Goal: Contribute content: Contribute content

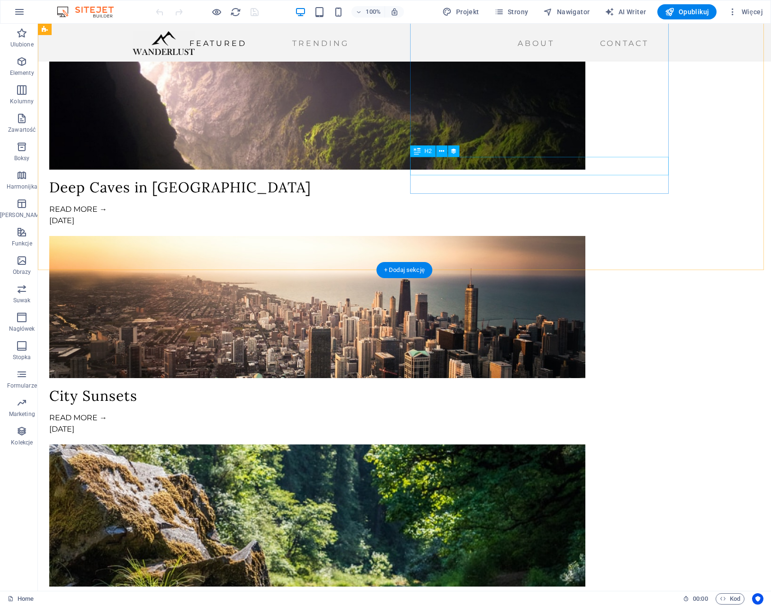
scroll to position [1231, 0]
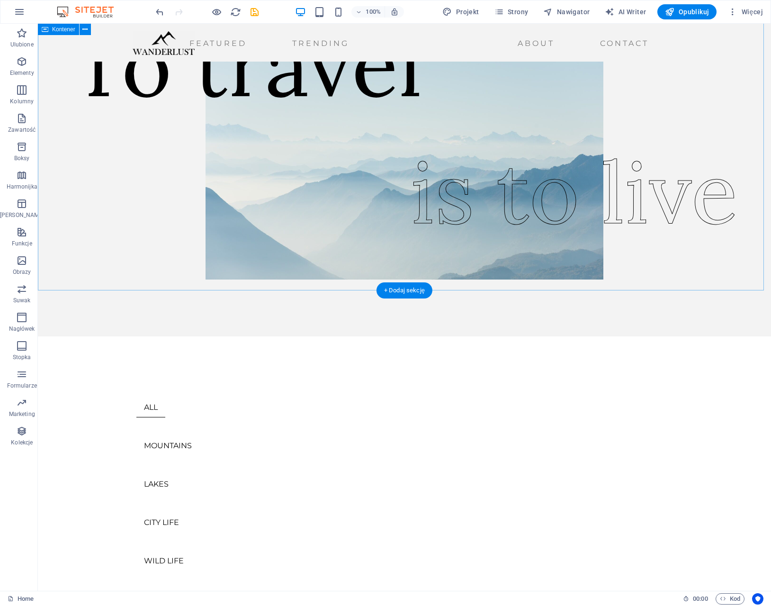
scroll to position [0, 0]
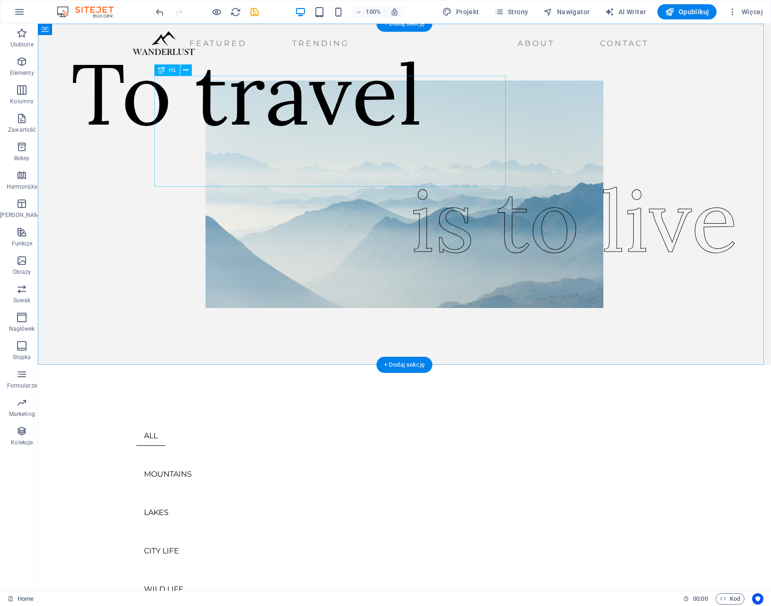
click at [308, 141] on div "To travel" at bounding box center [246, 93] width 351 height 111
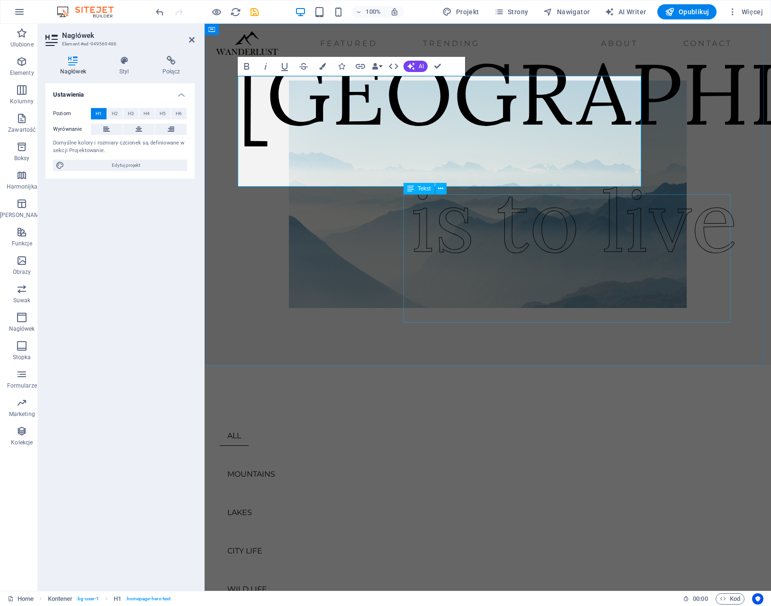
click at [480, 254] on div "is to live" at bounding box center [574, 220] width 327 height 129
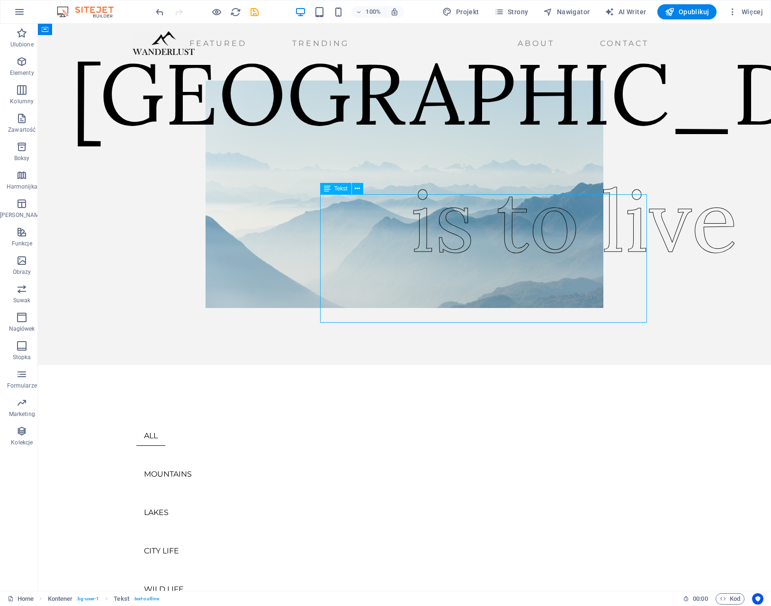
click at [480, 254] on div "is to live" at bounding box center [574, 220] width 327 height 129
click at [480, 256] on div "is to live" at bounding box center [574, 220] width 327 height 129
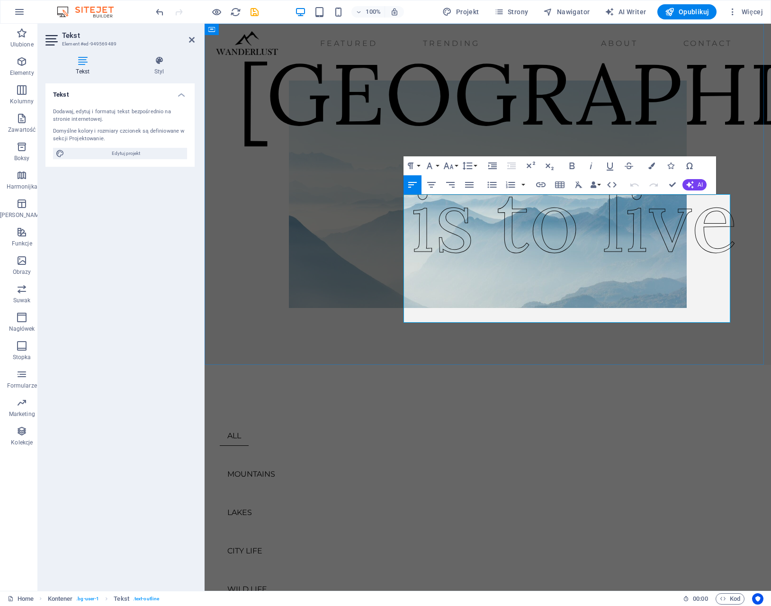
click at [530, 266] on span "is to live" at bounding box center [574, 220] width 327 height 109
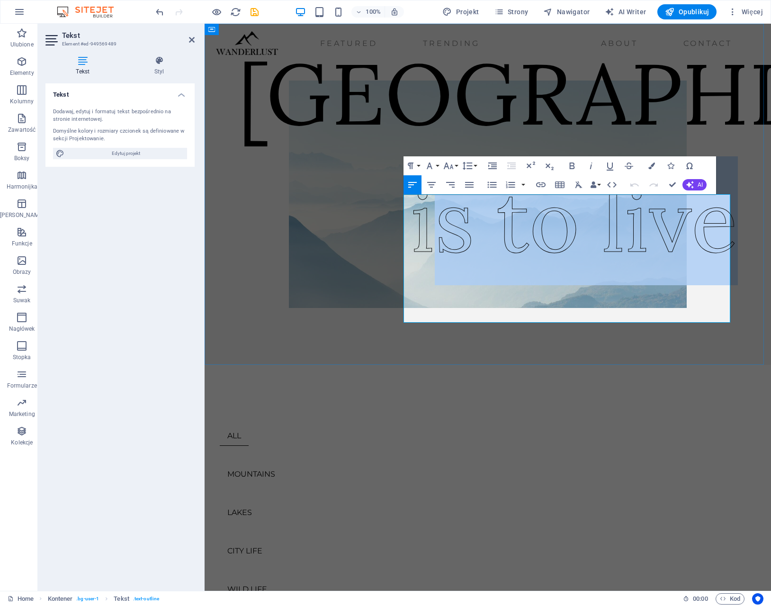
drag, startPoint x: 720, startPoint y: 274, endPoint x: 416, endPoint y: 279, distance: 304.5
click at [416, 275] on span "is to live" at bounding box center [574, 220] width 327 height 109
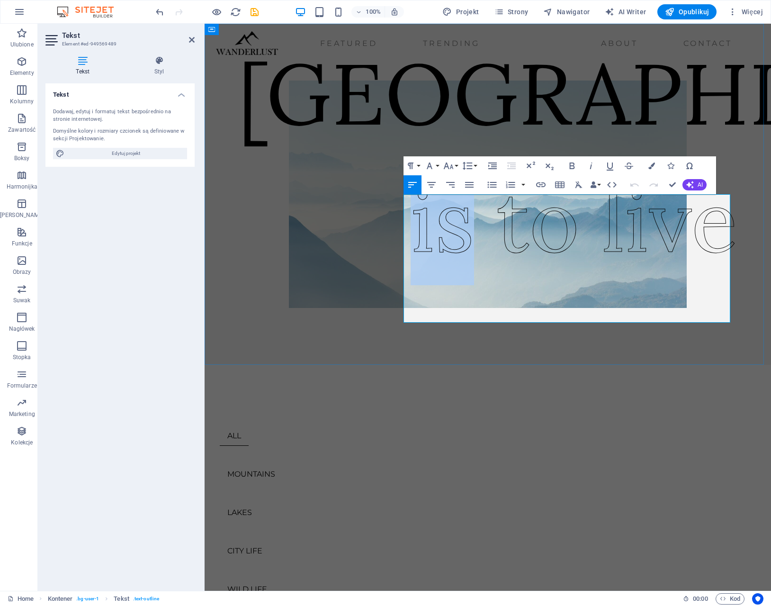
drag, startPoint x: 414, startPoint y: 274, endPoint x: 456, endPoint y: 277, distance: 42.2
click at [456, 275] on span "is to live" at bounding box center [574, 220] width 327 height 109
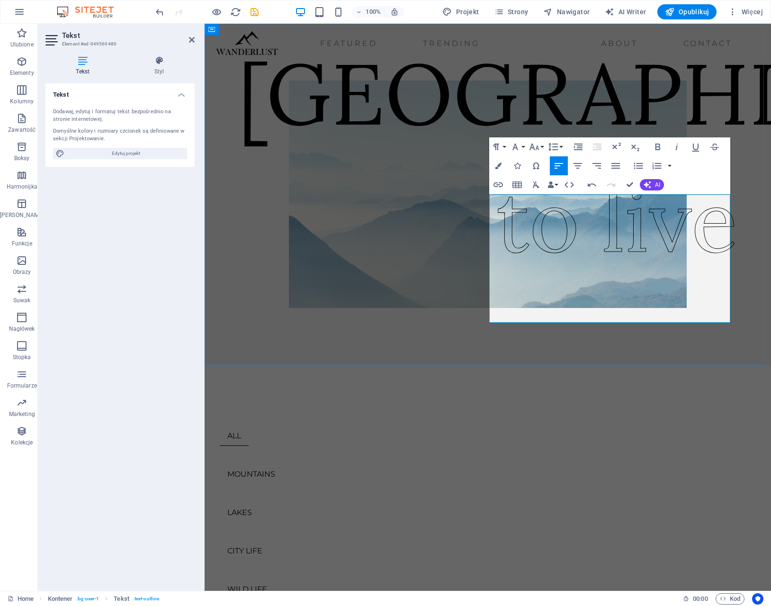
drag, startPoint x: 500, startPoint y: 272, endPoint x: 730, endPoint y: 283, distance: 230.4
click at [730, 275] on span "to live" at bounding box center [616, 220] width 241 height 109
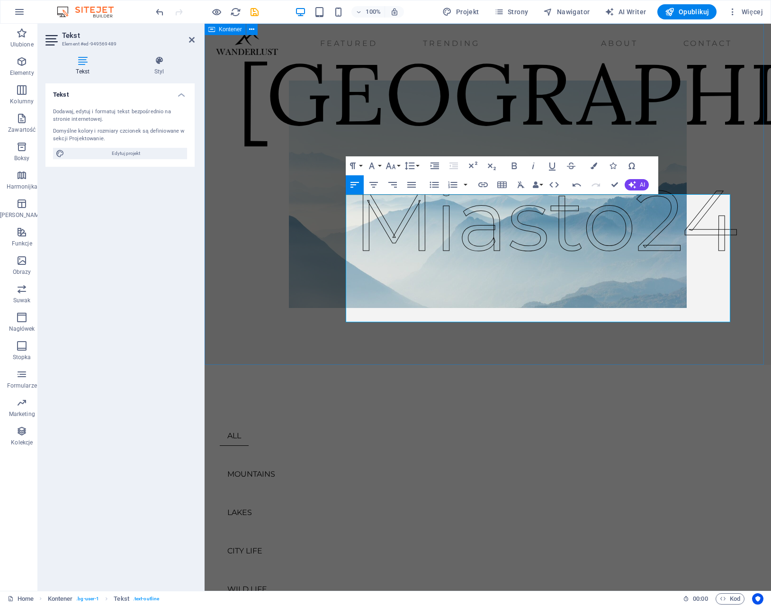
click at [720, 348] on div "[GEOGRAPHIC_DATA]" at bounding box center [488, 194] width 566 height 341
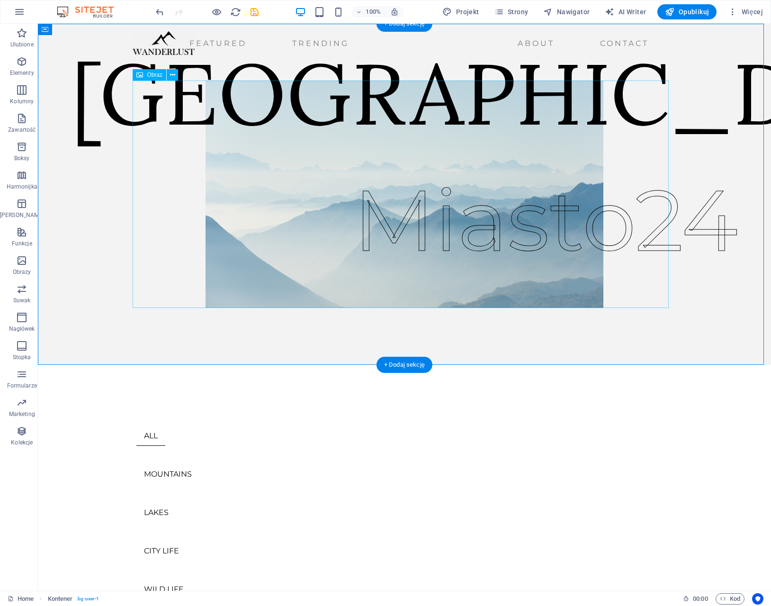
click at [233, 235] on figure at bounding box center [404, 193] width 536 height 227
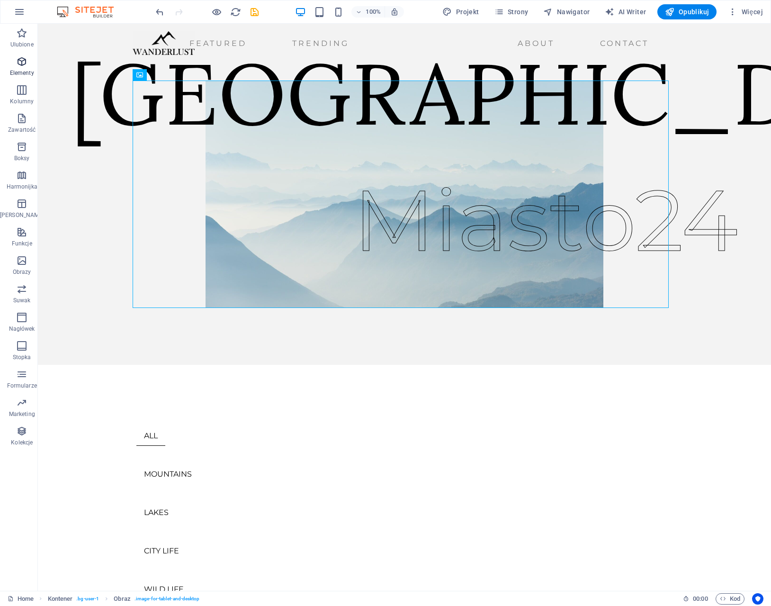
click at [21, 68] on span "Elementy" at bounding box center [22, 67] width 44 height 23
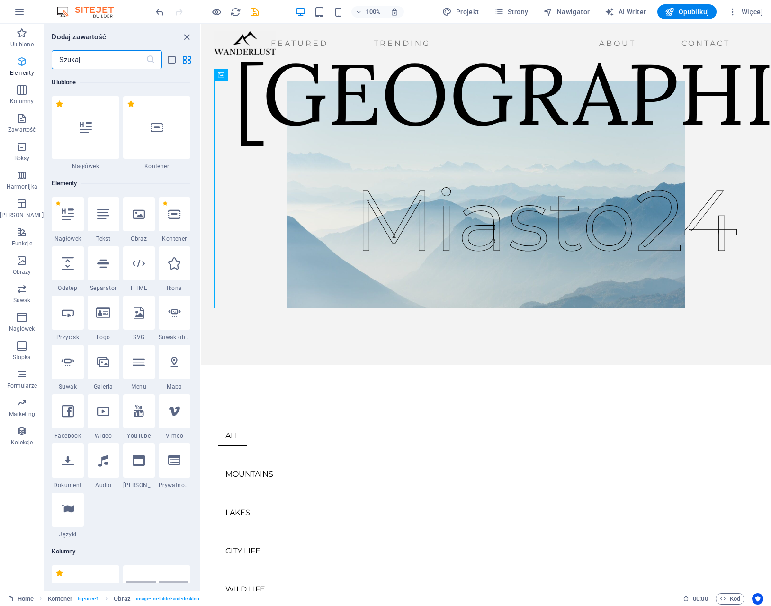
scroll to position [101, 0]
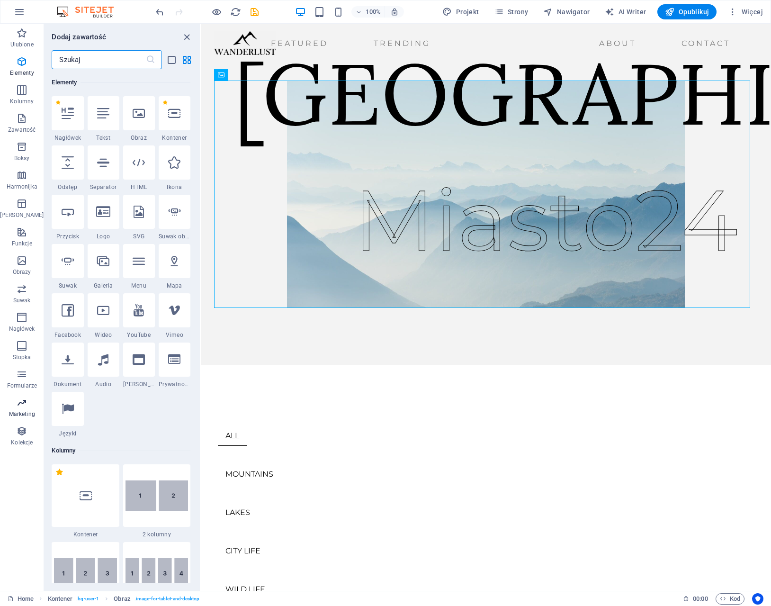
click at [23, 406] on icon "button" at bounding box center [21, 402] width 11 height 11
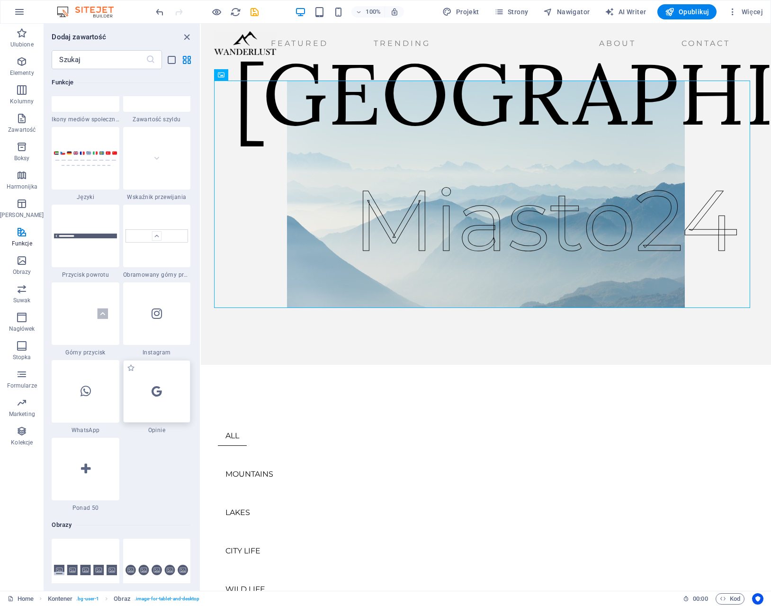
scroll to position [4304, 0]
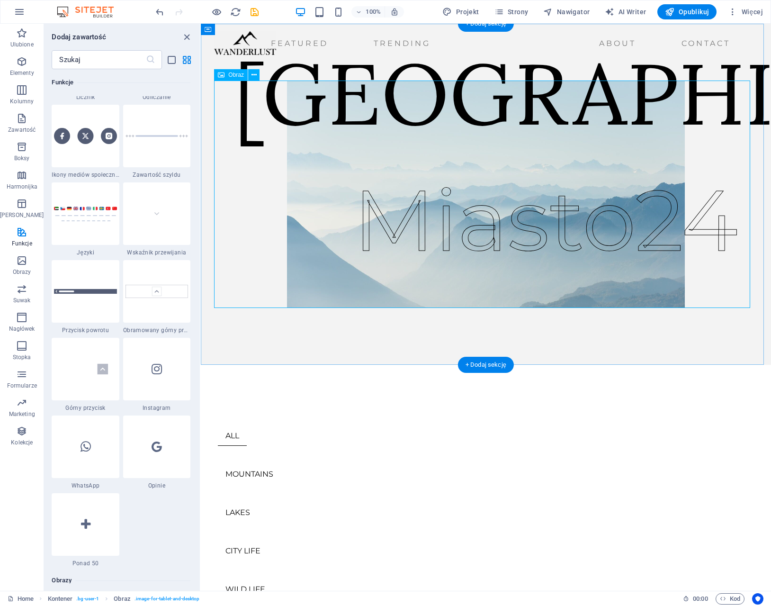
click at [302, 278] on figure at bounding box center [486, 193] width 536 height 227
click at [253, 75] on icon at bounding box center [253, 75] width 5 height 10
click at [254, 76] on icon at bounding box center [253, 75] width 5 height 10
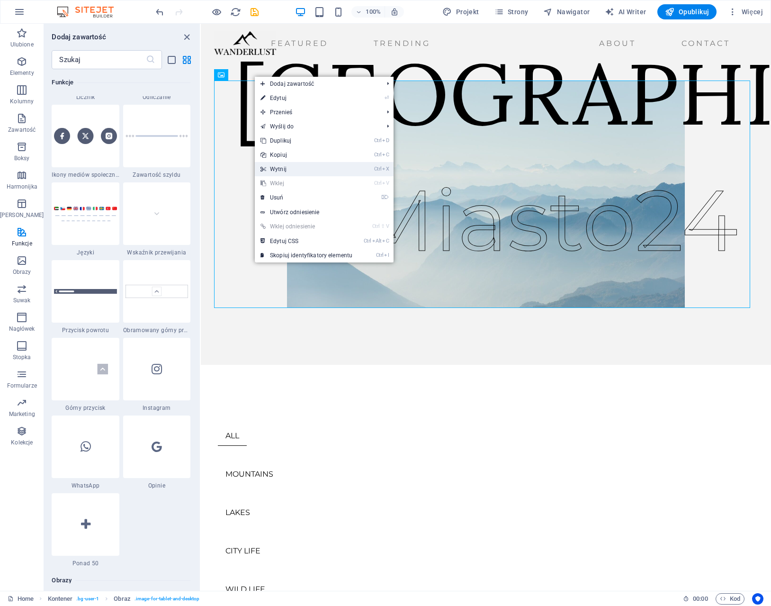
click at [281, 166] on link "Ctrl X Wytnij" at bounding box center [306, 169] width 103 height 14
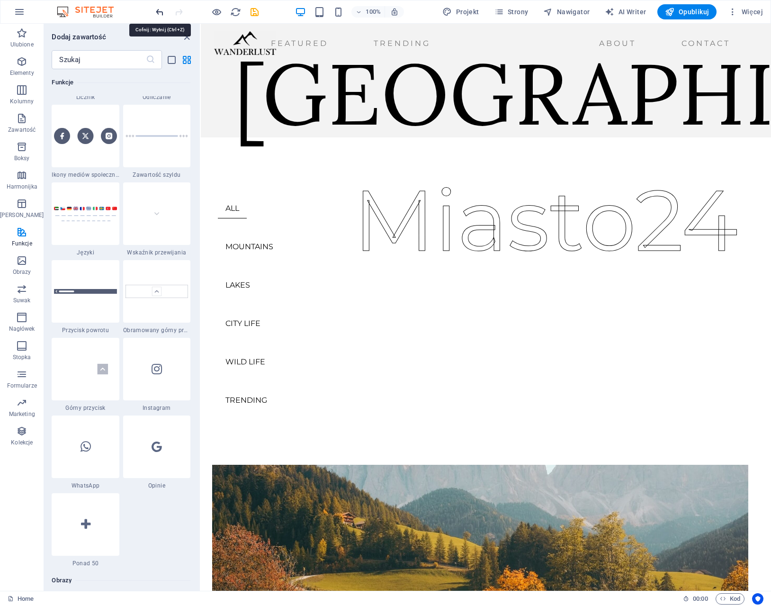
click at [159, 13] on icon "undo" at bounding box center [159, 12] width 11 height 11
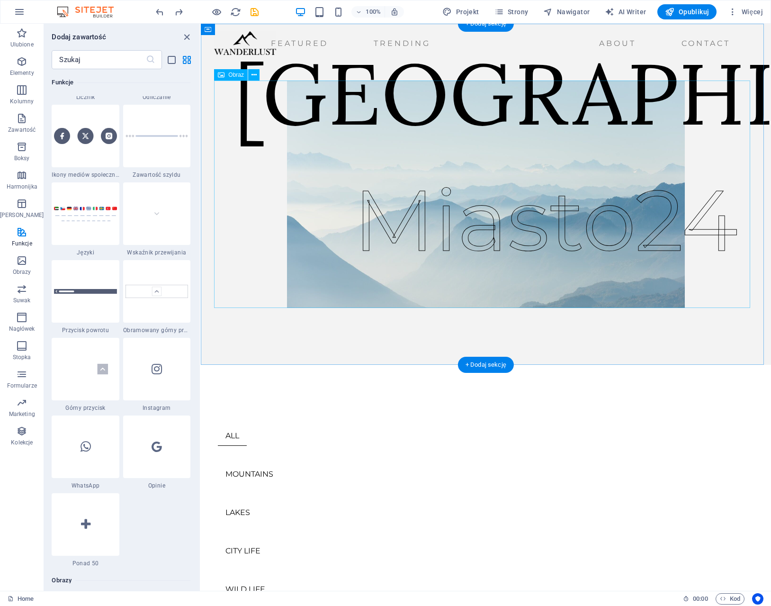
click at [302, 210] on figure at bounding box center [486, 193] width 536 height 227
click at [253, 74] on icon at bounding box center [253, 75] width 5 height 10
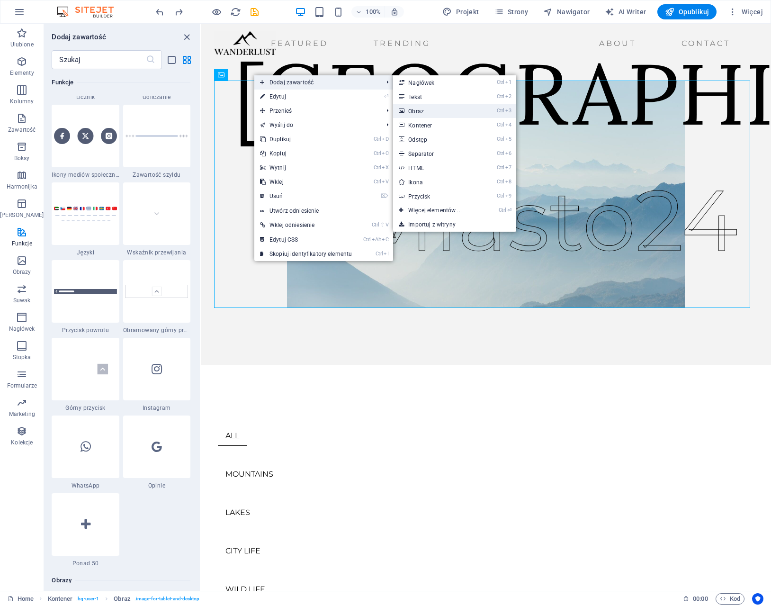
click at [428, 108] on link "Ctrl 3 Obraz" at bounding box center [436, 111] width 87 height 14
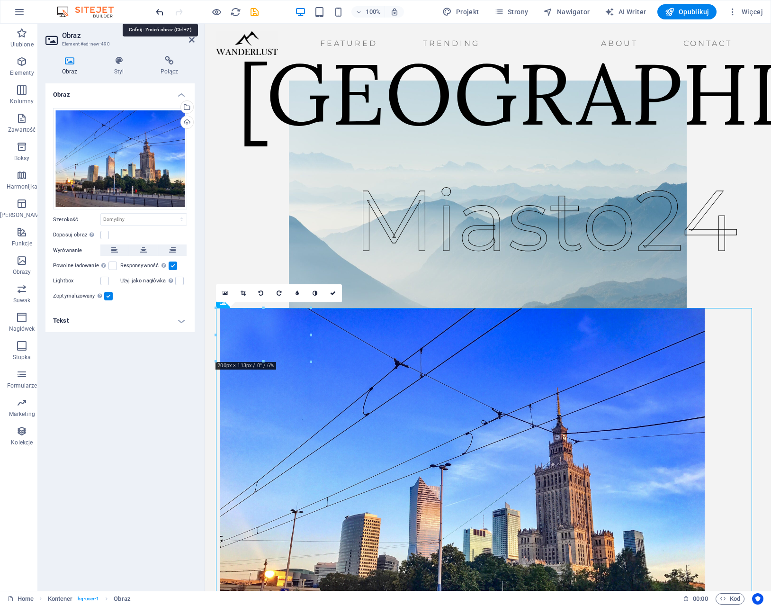
click at [162, 10] on icon "undo" at bounding box center [159, 12] width 11 height 11
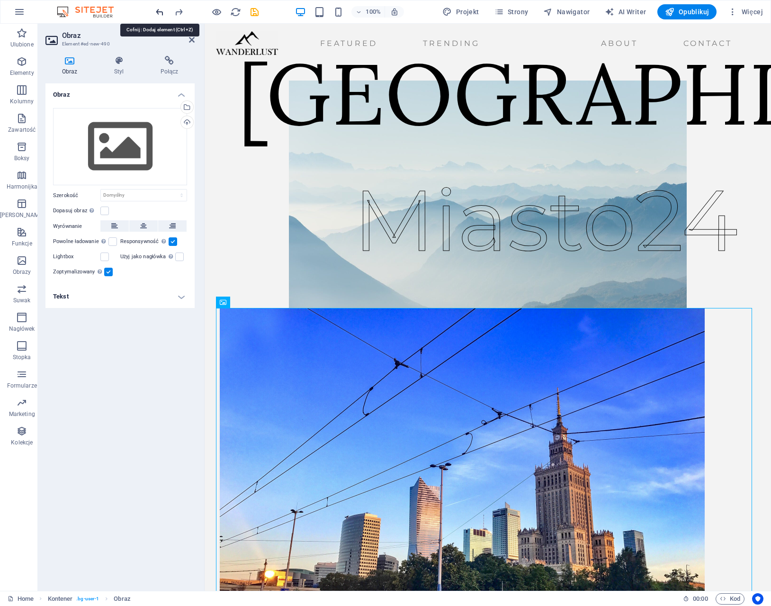
click at [162, 10] on icon "undo" at bounding box center [159, 12] width 11 height 11
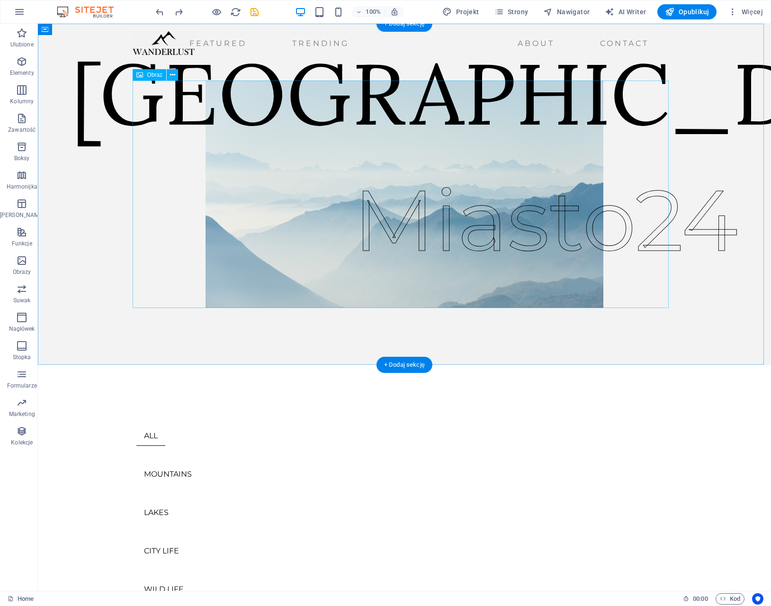
click at [229, 261] on figure at bounding box center [404, 193] width 536 height 227
click at [143, 75] on icon at bounding box center [139, 74] width 7 height 11
click at [174, 76] on icon at bounding box center [172, 75] width 5 height 10
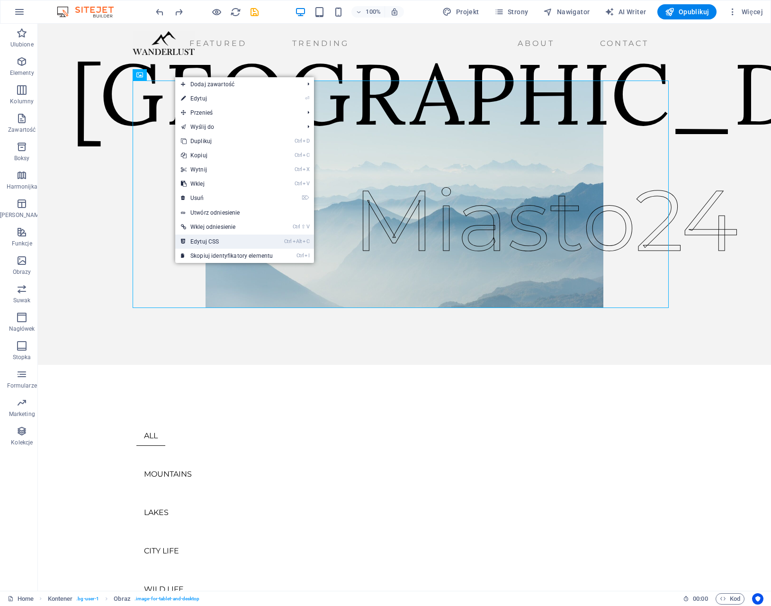
click at [212, 236] on link "Ctrl Alt C Edytuj CSS" at bounding box center [226, 241] width 103 height 14
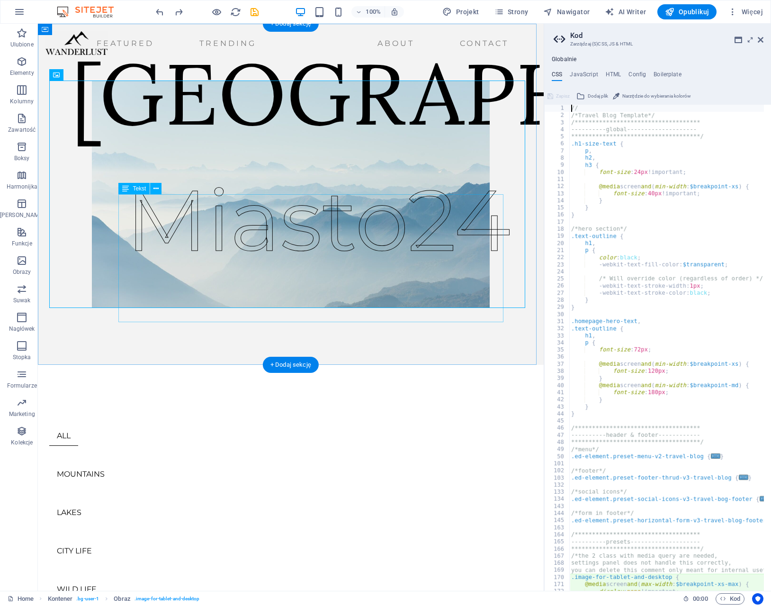
type textarea "@media screen and(max-width: $breakpoint-xs-max) {"
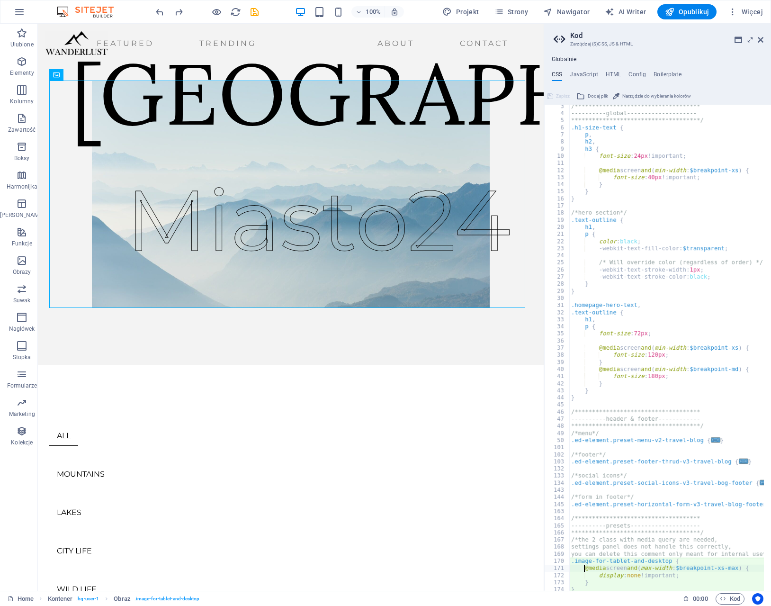
scroll to position [0, 0]
